Goal: Task Accomplishment & Management: Manage account settings

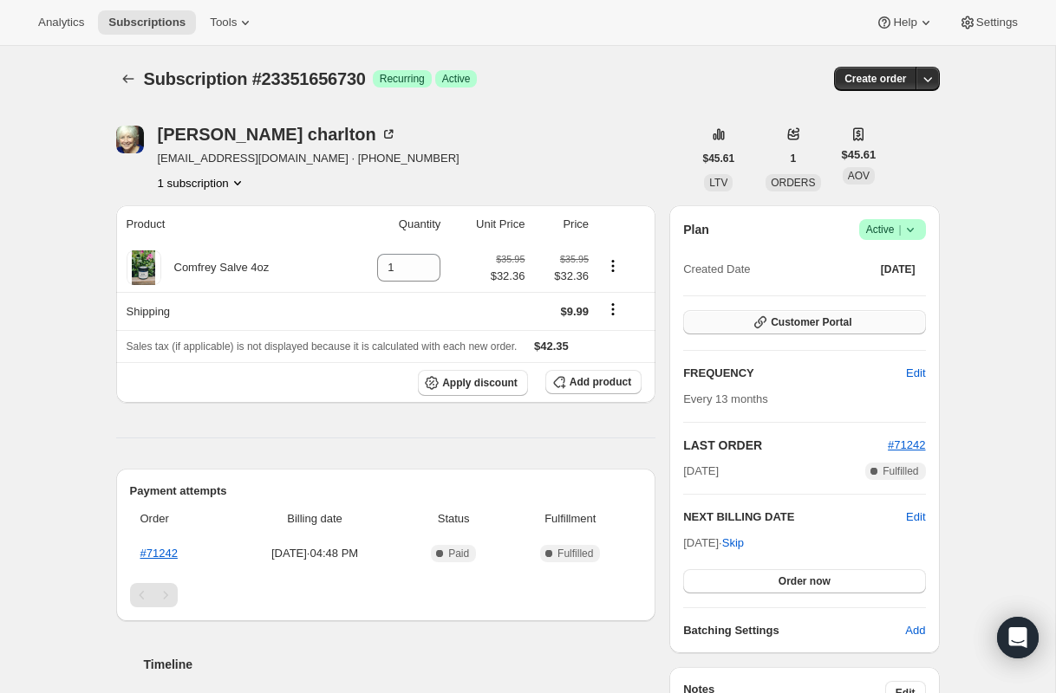
click at [871, 322] on button "Customer Portal" at bounding box center [804, 322] width 242 height 24
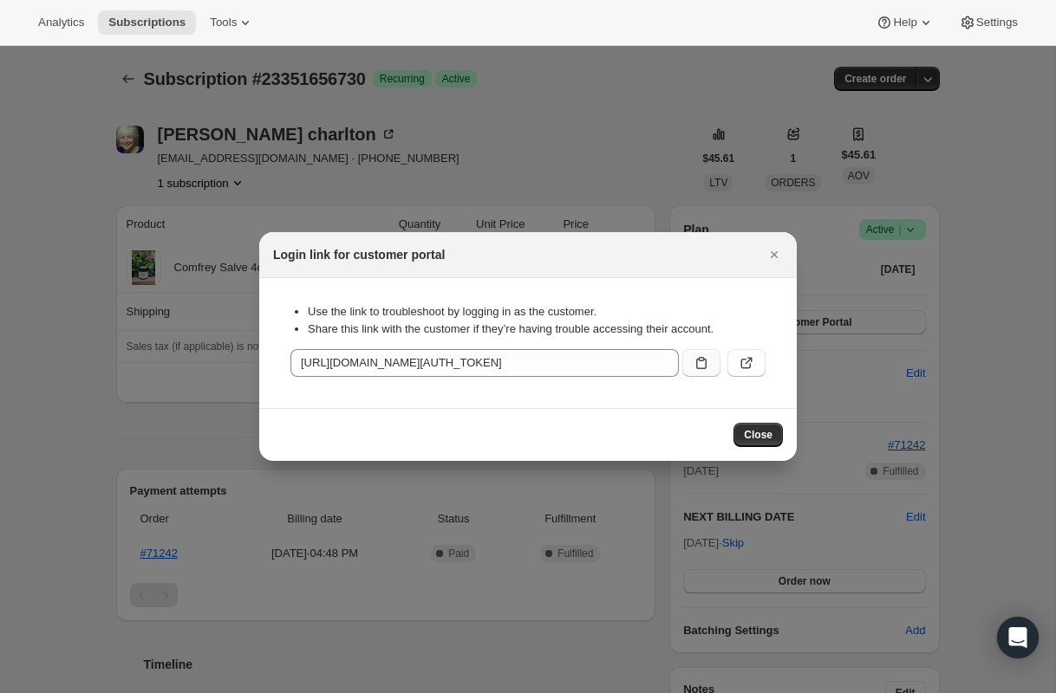
click at [699, 361] on icon ":rc0:" at bounding box center [701, 362] width 17 height 17
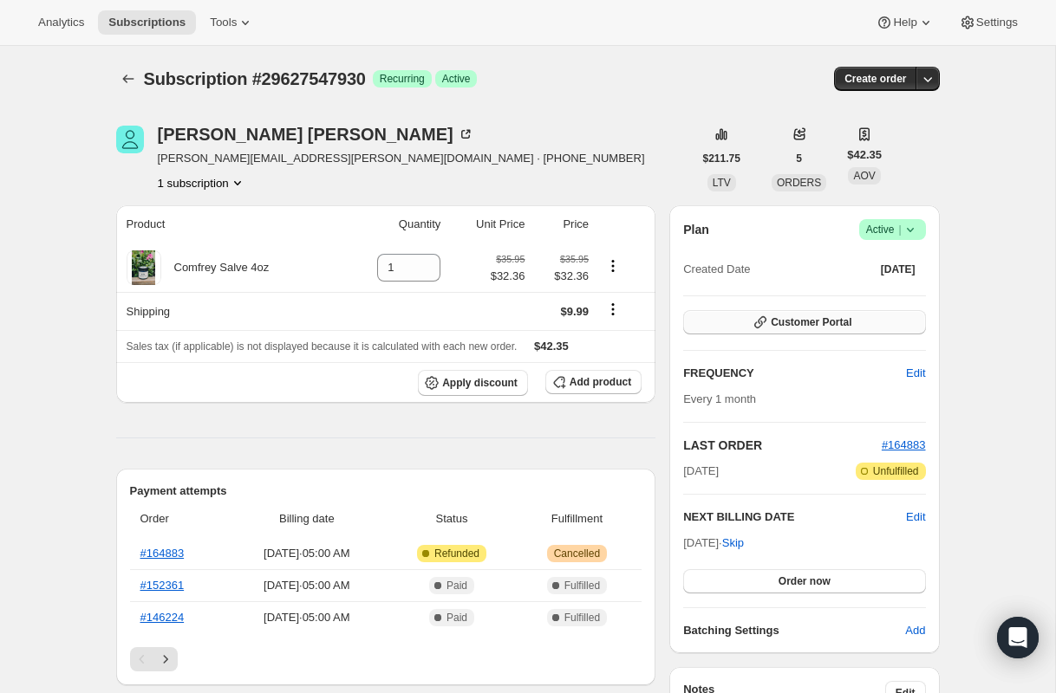
click at [825, 318] on span "Customer Portal" at bounding box center [811, 322] width 81 height 14
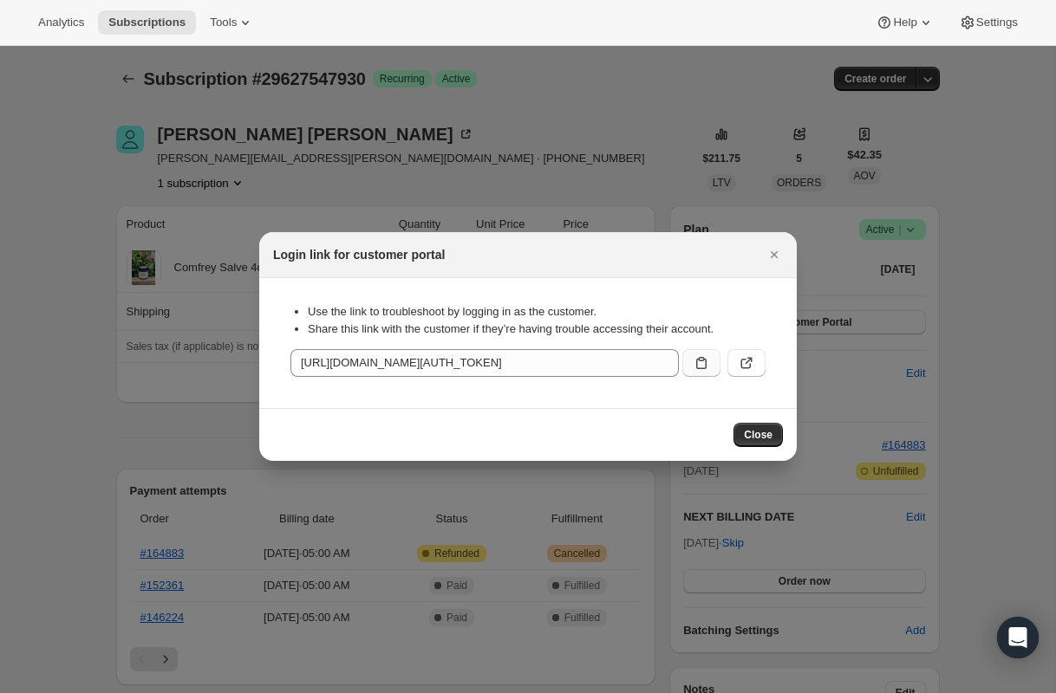
click at [698, 357] on icon ":rc0:" at bounding box center [701, 362] width 17 height 17
